Goal: Find specific page/section: Find specific page/section

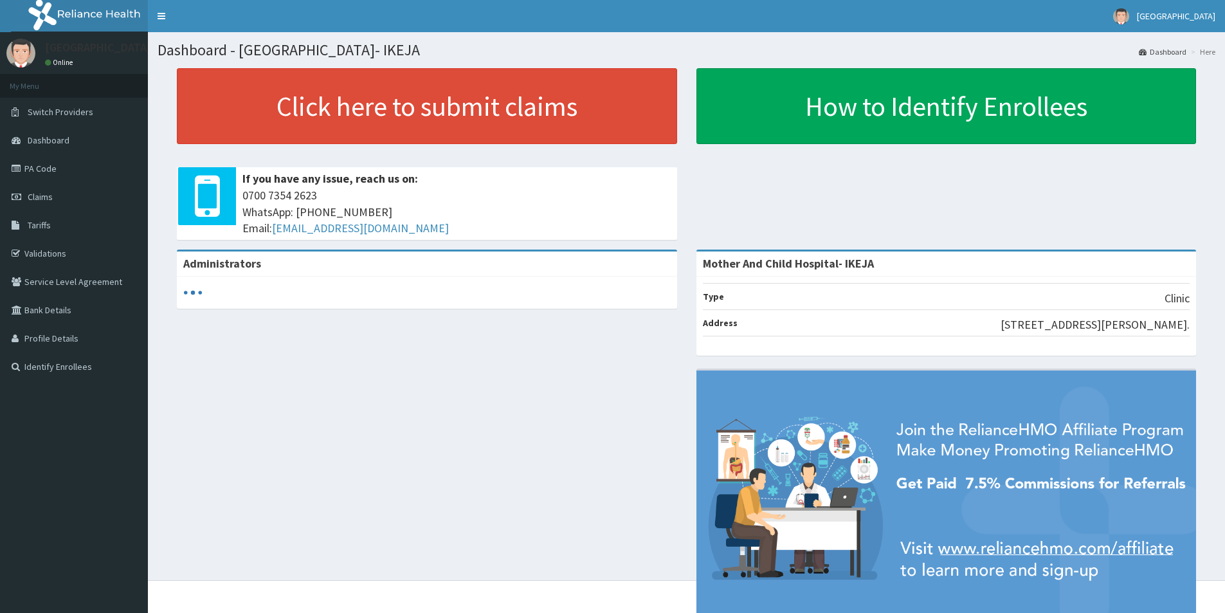
click at [64, 252] on link "Validations" at bounding box center [74, 253] width 148 height 28
click at [47, 231] on link "Tariffs" at bounding box center [74, 225] width 148 height 28
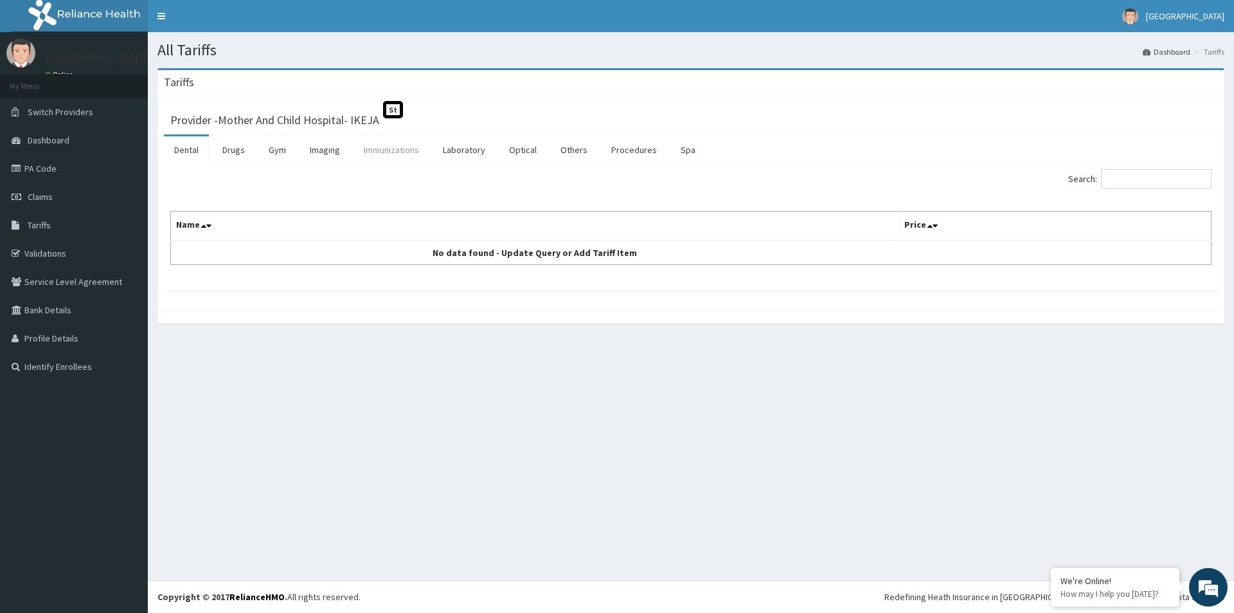
click at [381, 143] on link "Immunizations" at bounding box center [392, 149] width 76 height 27
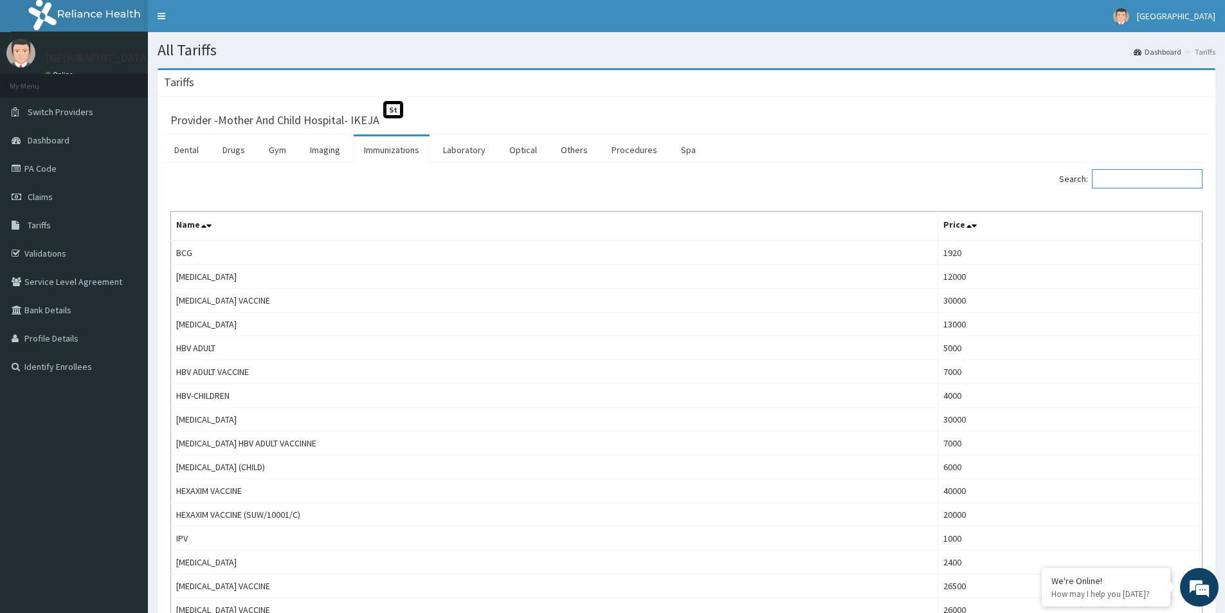
drag, startPoint x: 1132, startPoint y: 183, endPoint x: 1130, endPoint y: 158, distance: 24.5
click at [1129, 179] on input "Search:" at bounding box center [1147, 178] width 111 height 19
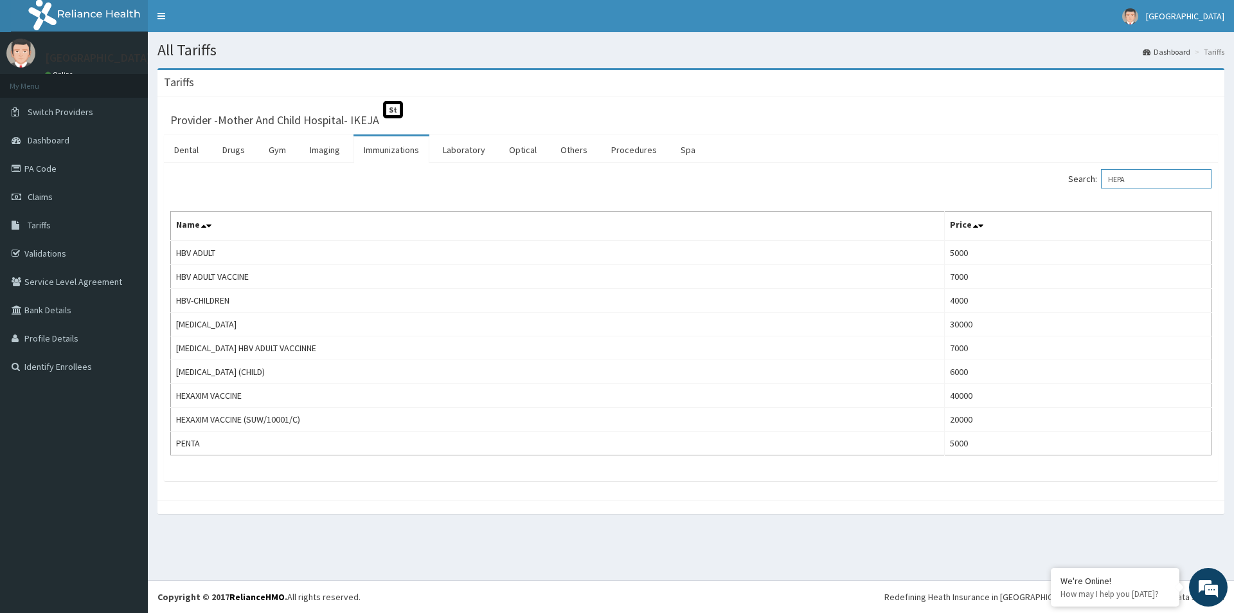
type input "HEPA"
